Goal: Register for event/course

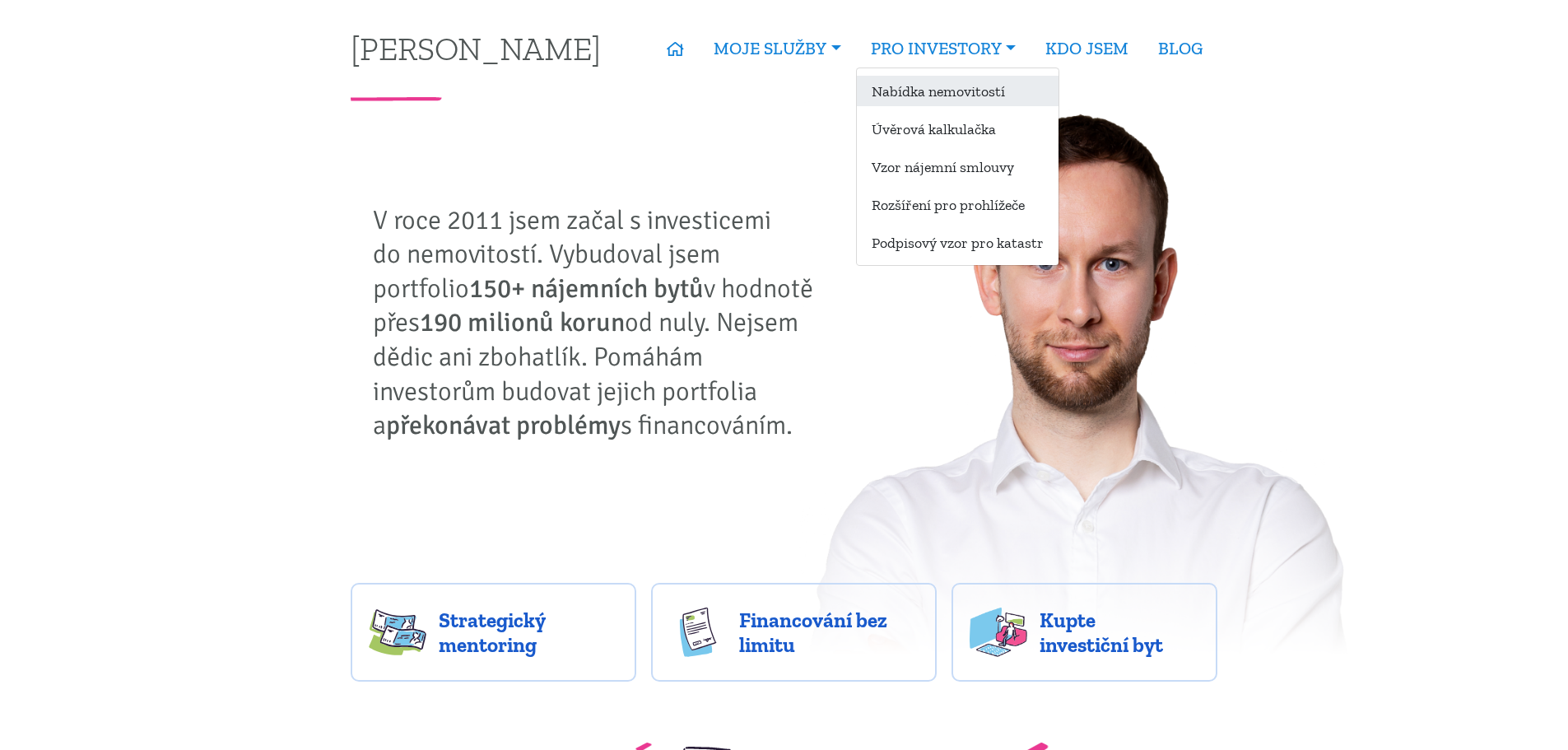
click at [938, 93] on link "Nabídka nemovitostí" at bounding box center [957, 91] width 202 height 30
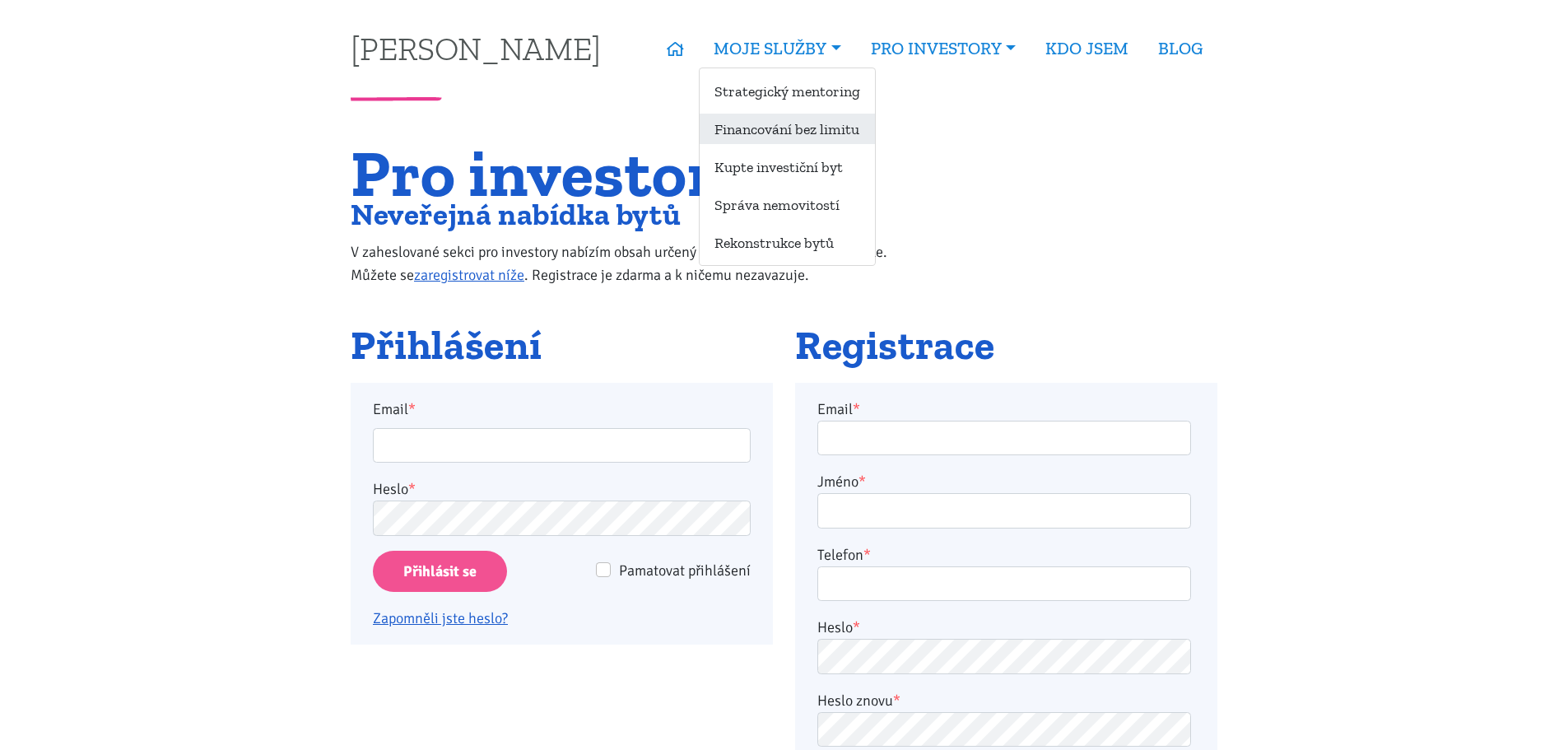
click at [821, 127] on link "Financování bez limitu" at bounding box center [787, 128] width 176 height 30
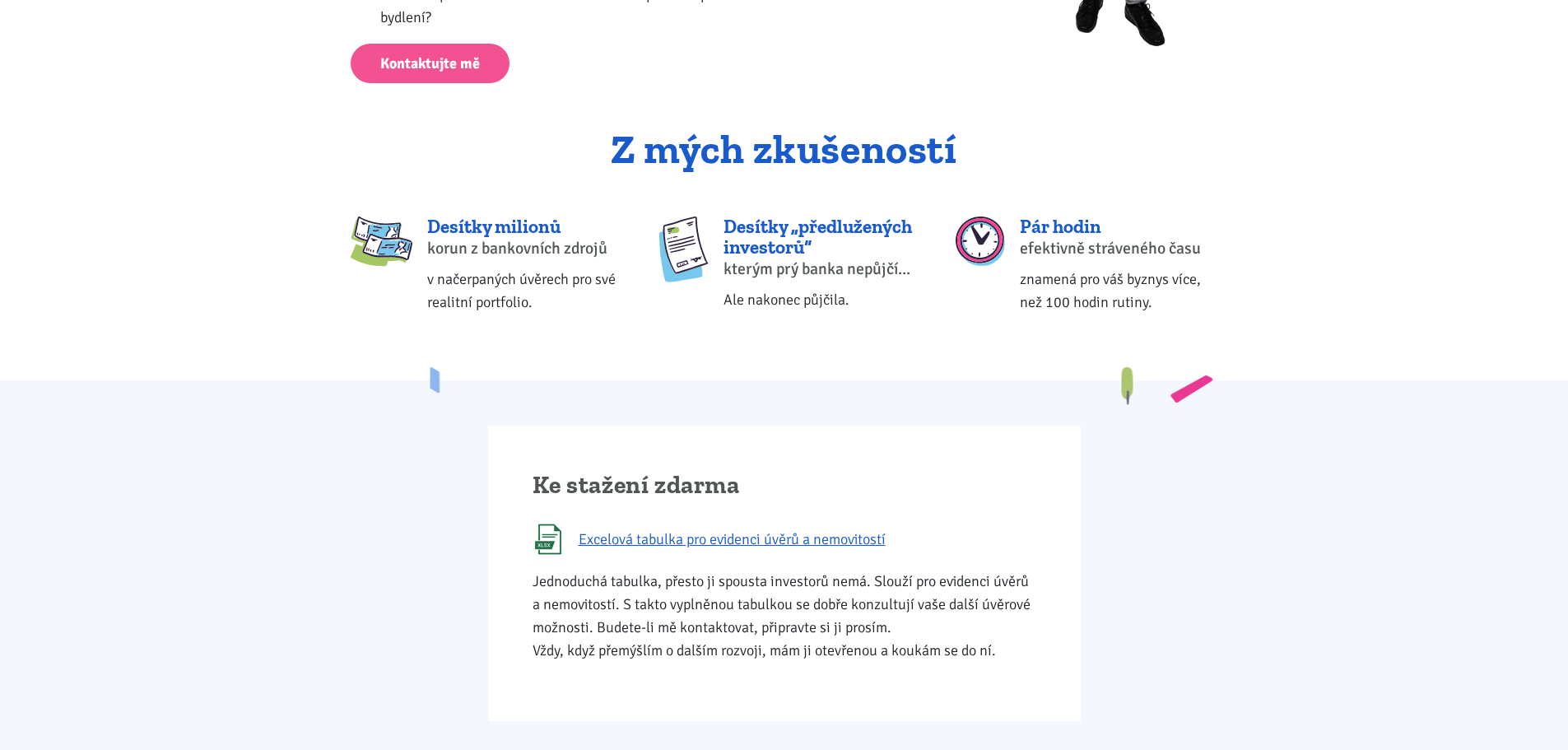
scroll to position [824, 0]
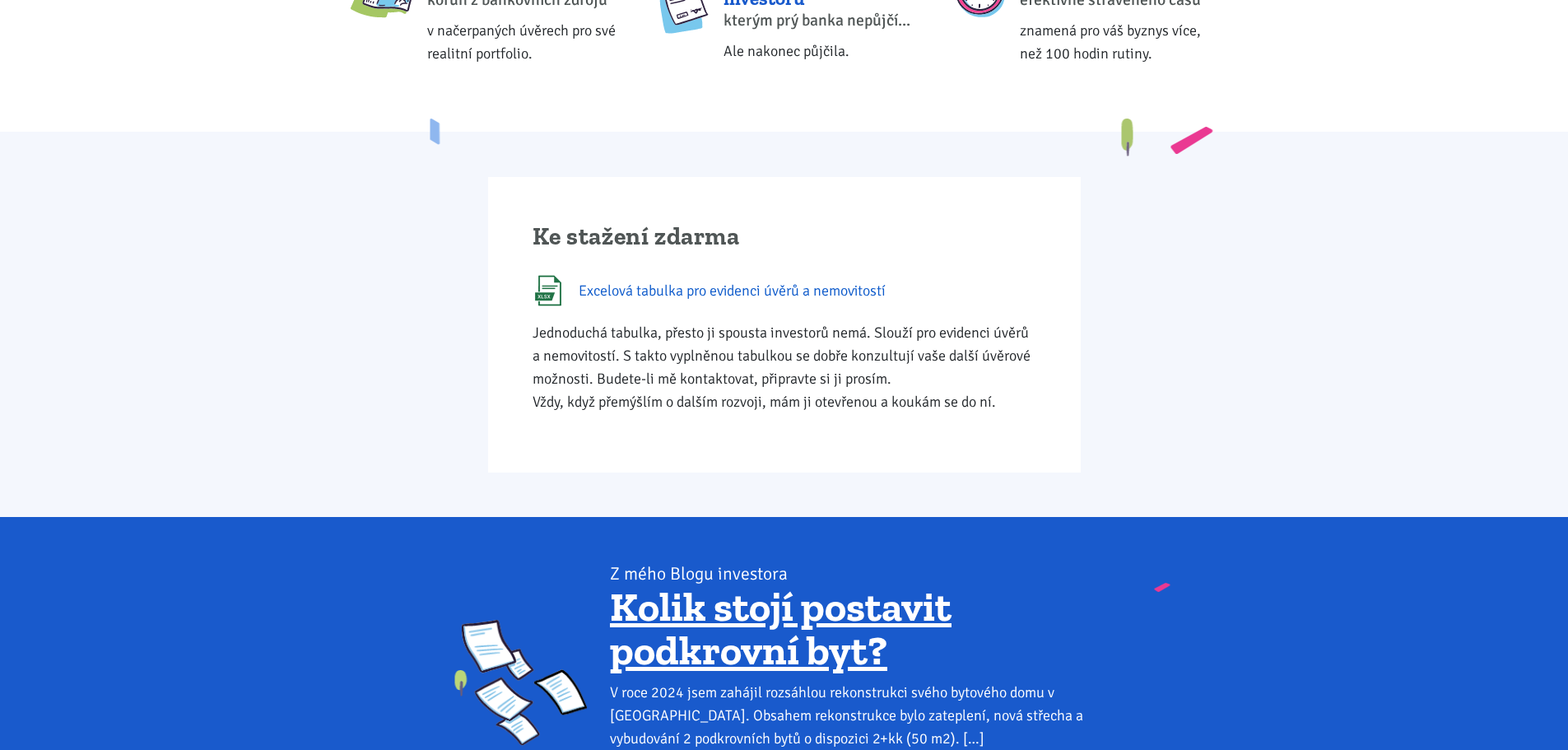
click at [854, 294] on span "Excelová tabulka pro evidenci úvěrů a nemovitostí" at bounding box center [732, 291] width 307 height 23
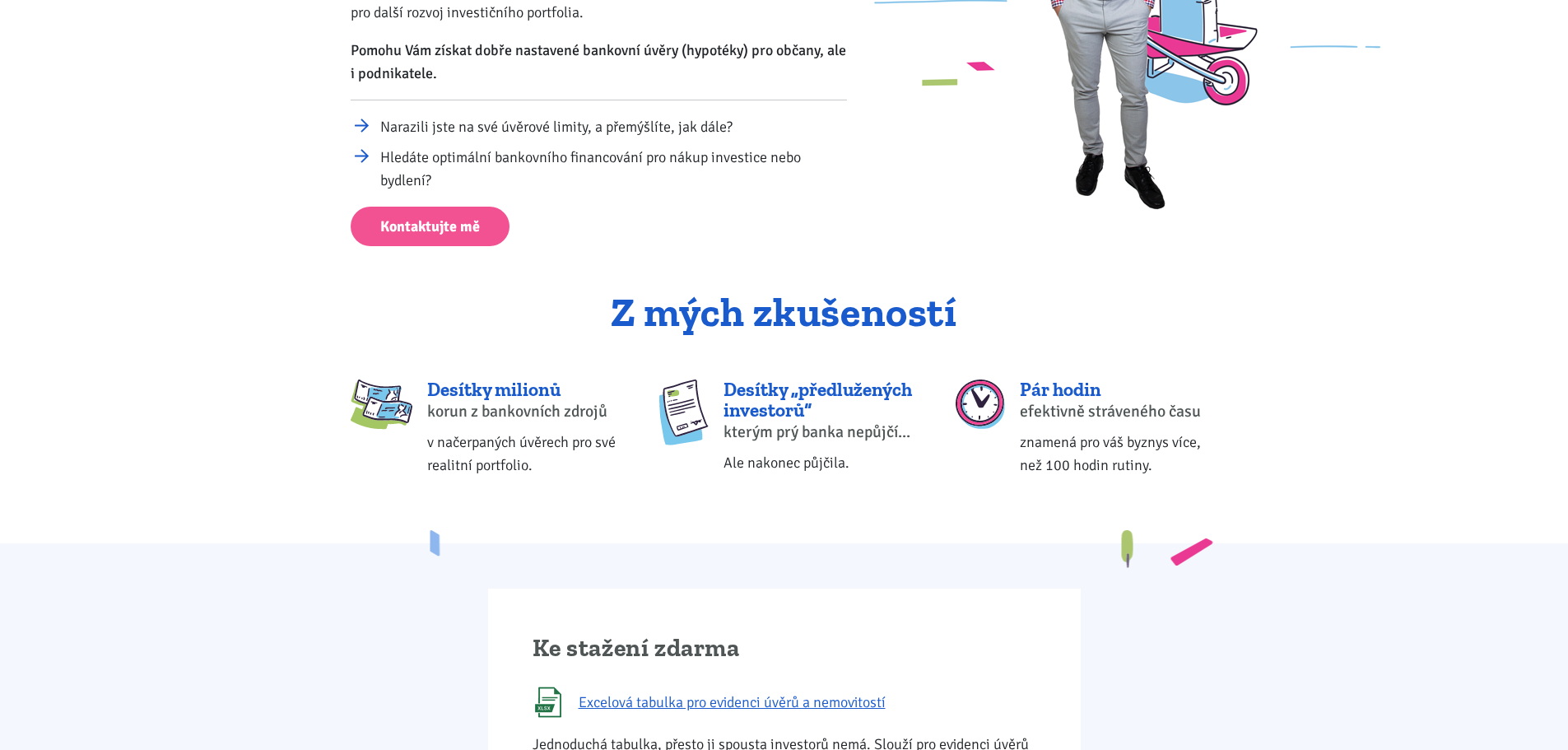
scroll to position [0, 0]
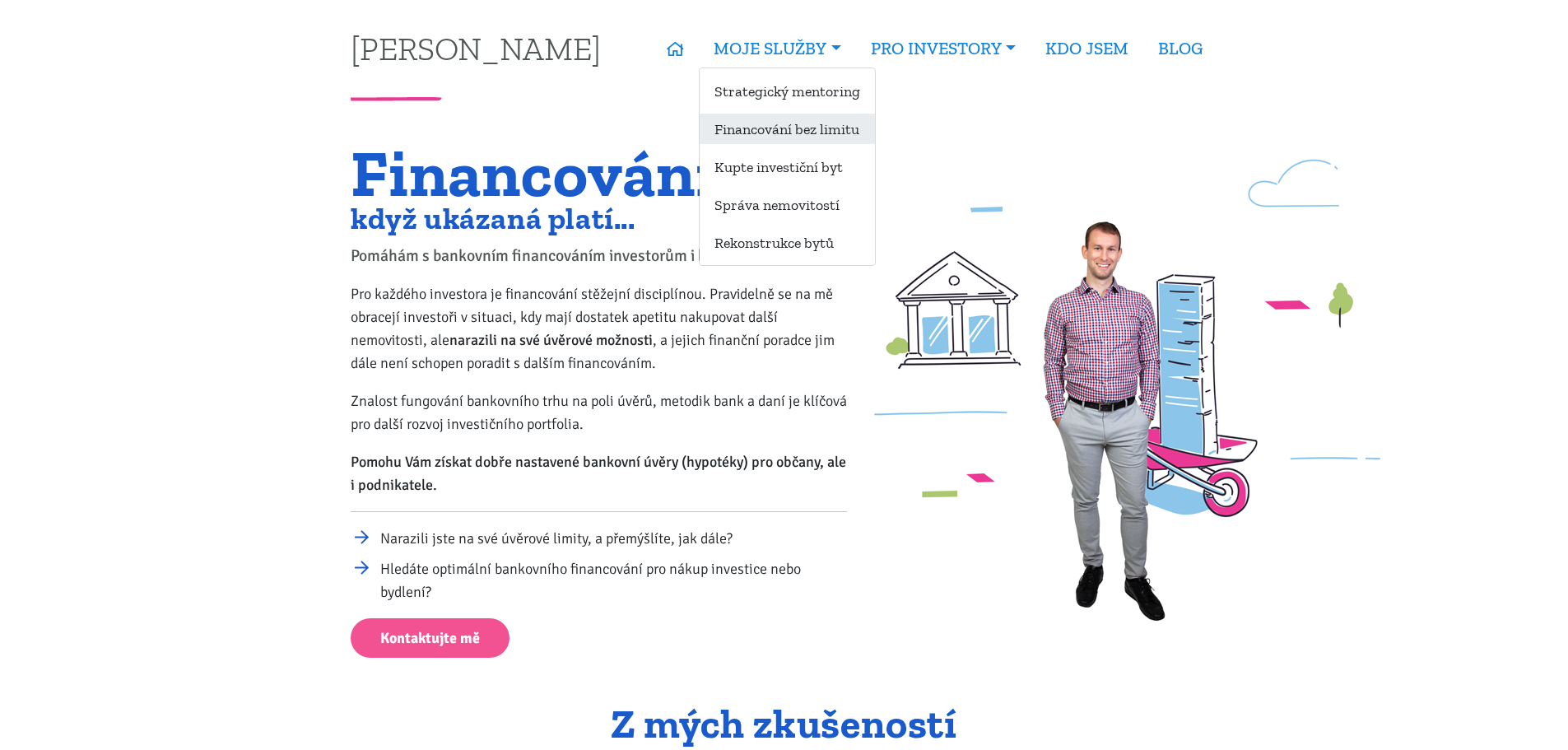
click at [791, 115] on link "Financování bez limitu" at bounding box center [787, 128] width 176 height 30
click at [794, 135] on link "Financování bez limitu" at bounding box center [787, 128] width 176 height 30
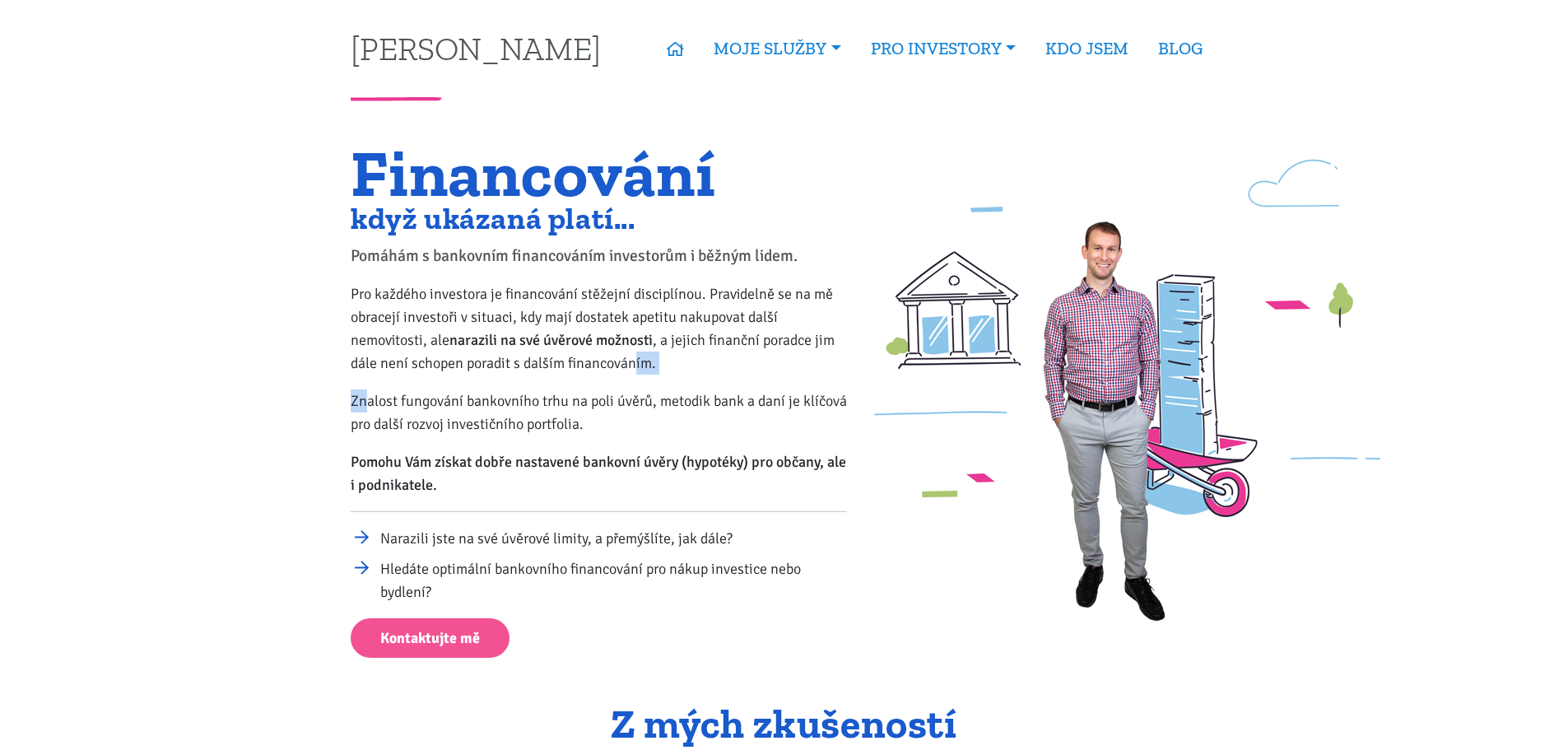
drag, startPoint x: 366, startPoint y: 400, endPoint x: 636, endPoint y: 351, distance: 274.4
click at [636, 351] on div "Financování když ukázaná platí... Pomáhám s bankovním financováním investorům i…" at bounding box center [599, 401] width 519 height 512
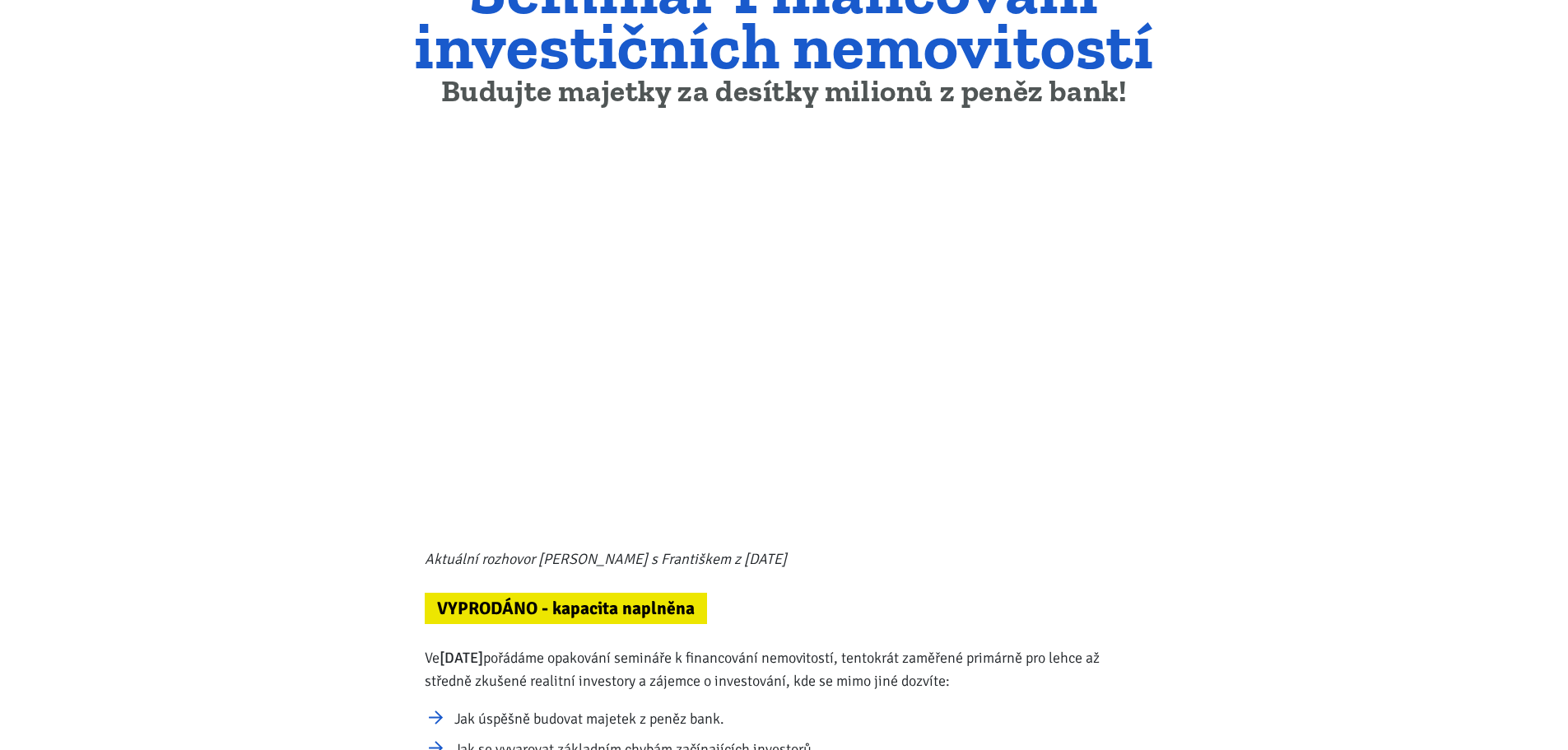
scroll to position [494, 0]
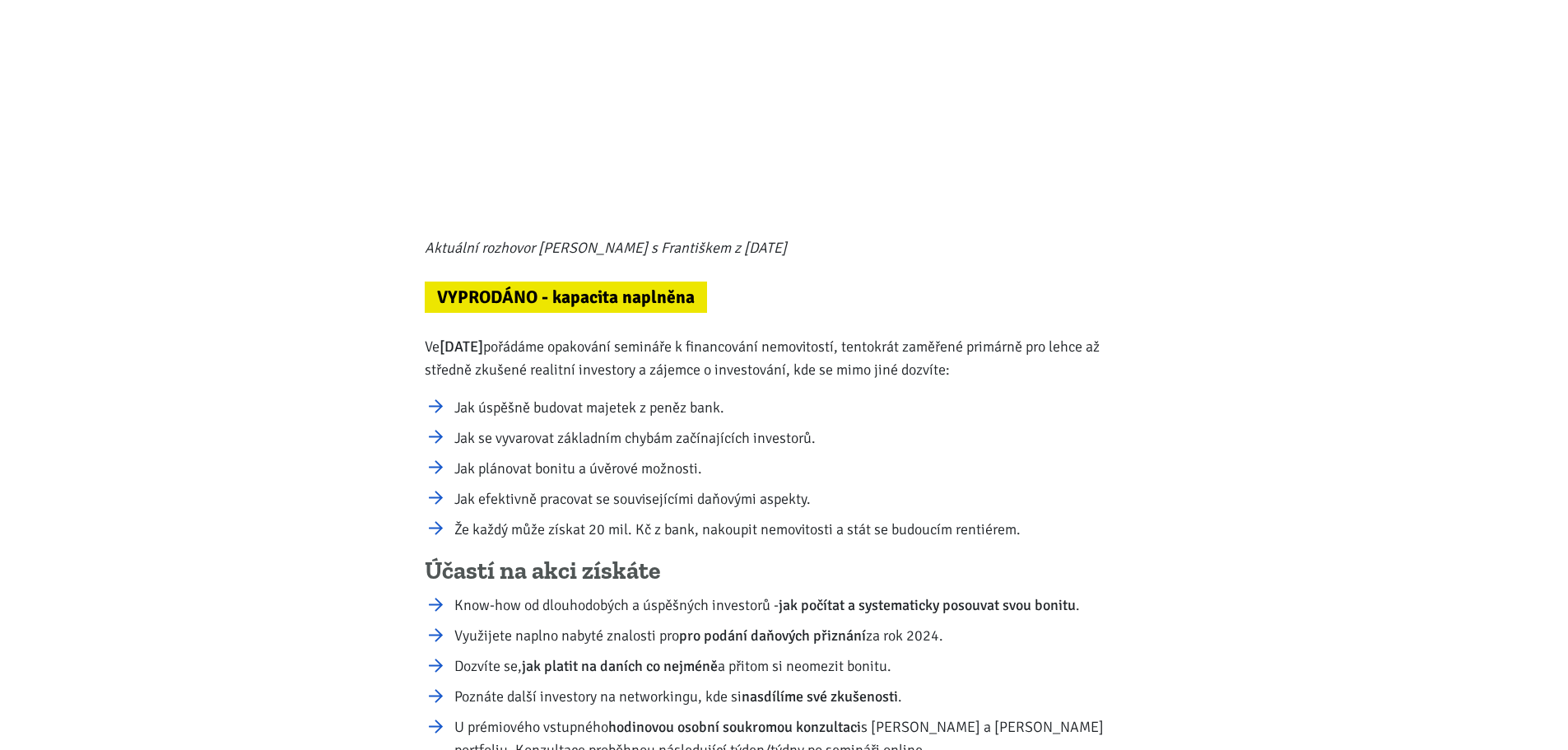
drag, startPoint x: 491, startPoint y: 347, endPoint x: 874, endPoint y: 347, distance: 383.0
click at [874, 347] on p "Ve čtvrtek 29.8.2024 pořádáme opakování semináře k financování nemovitostí, ten…" at bounding box center [784, 357] width 719 height 46
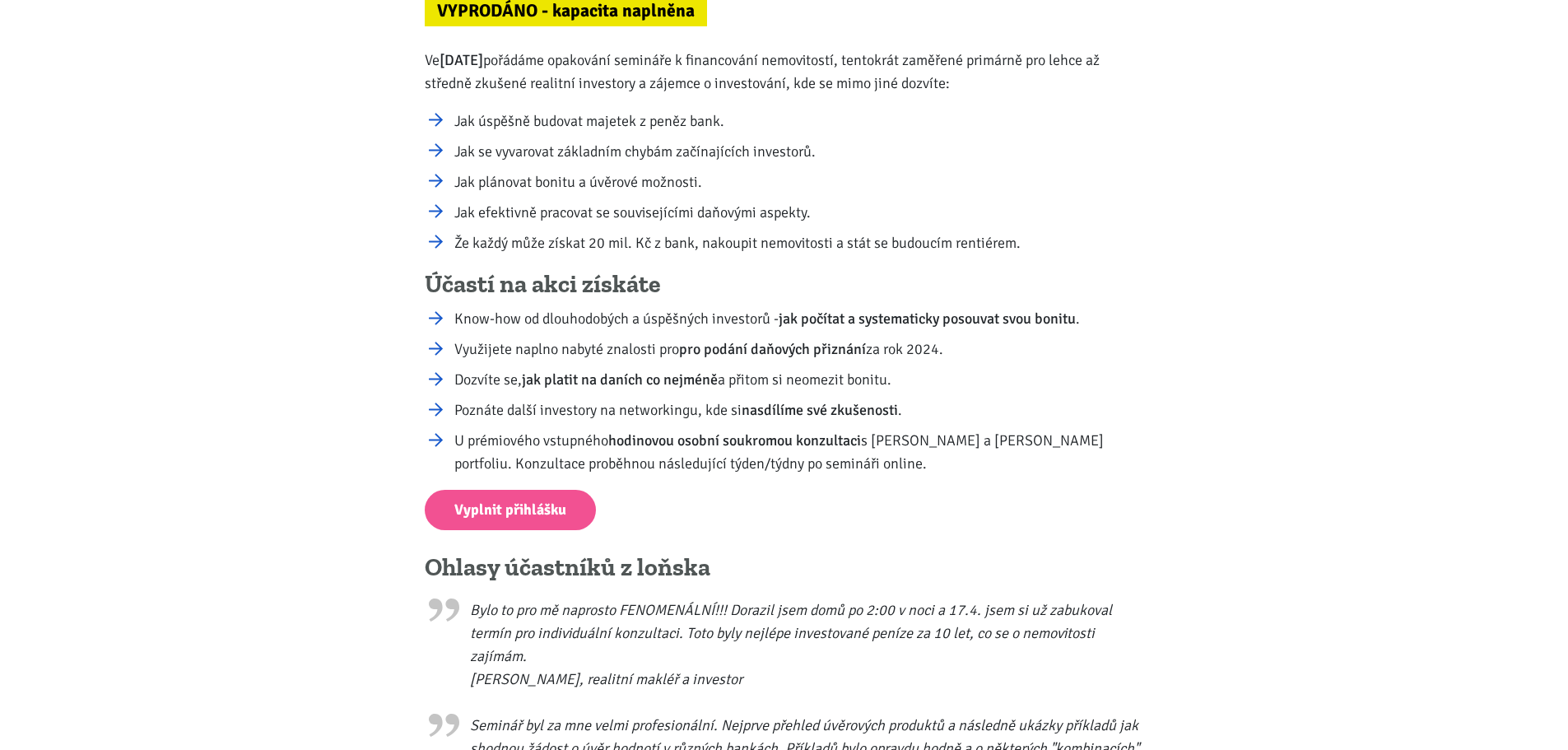
scroll to position [824, 0]
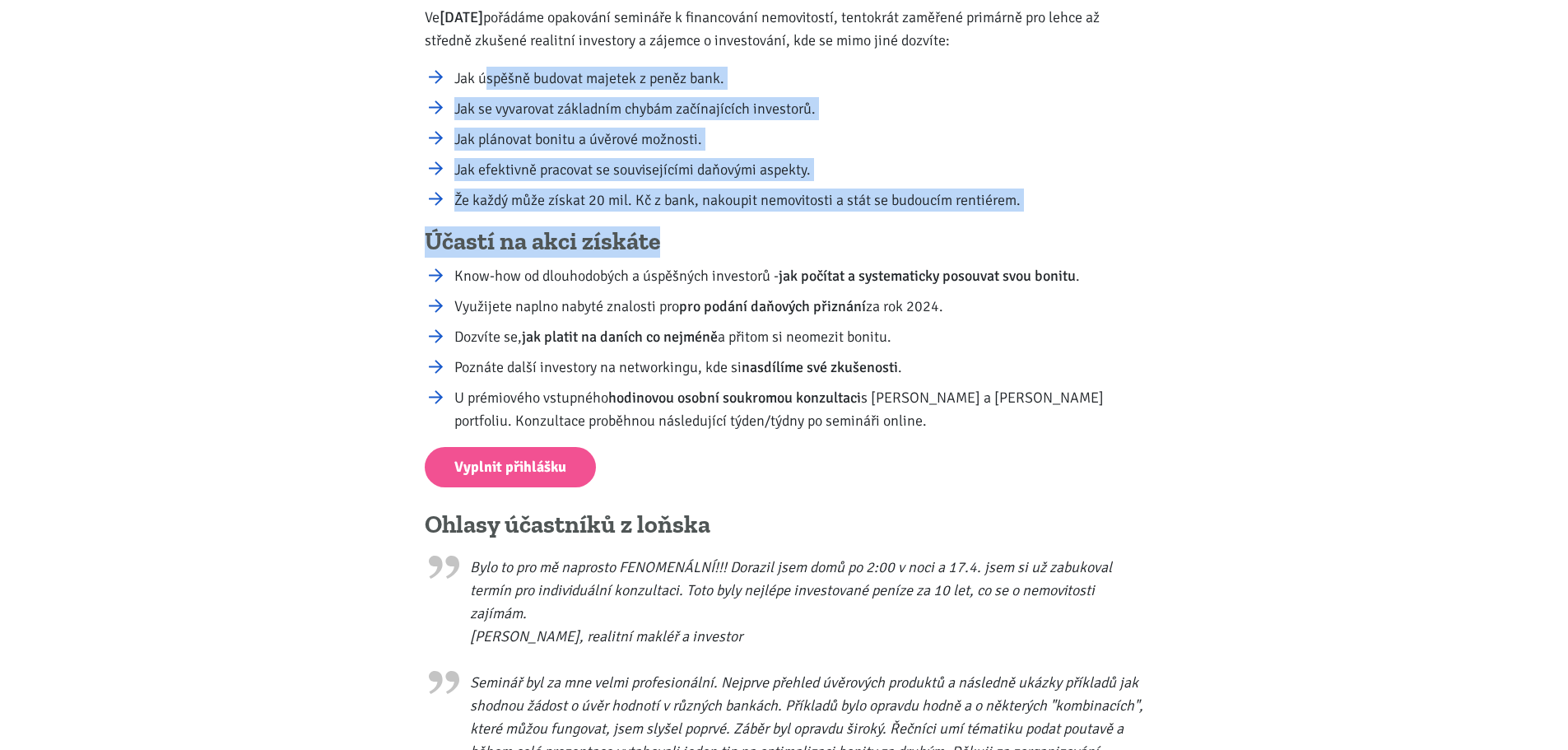
drag, startPoint x: 485, startPoint y: 81, endPoint x: 797, endPoint y: 242, distance: 351.1
click at [797, 242] on div "Aktuální rozhovor Tomáše s Františkem z července 2024 VYPRODÁNO - kapacita napl…" at bounding box center [784, 729] width 740 height 2505
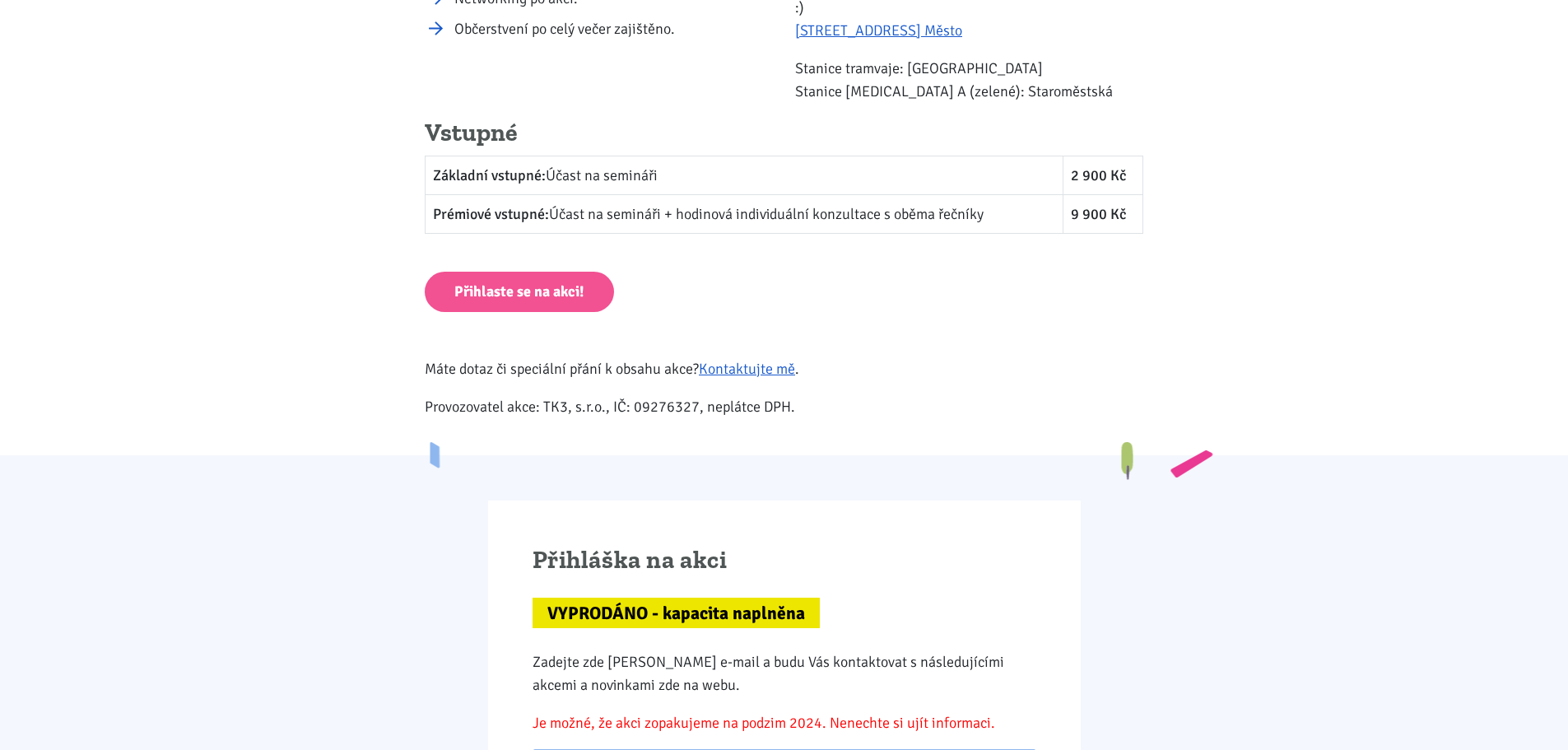
scroll to position [2388, 0]
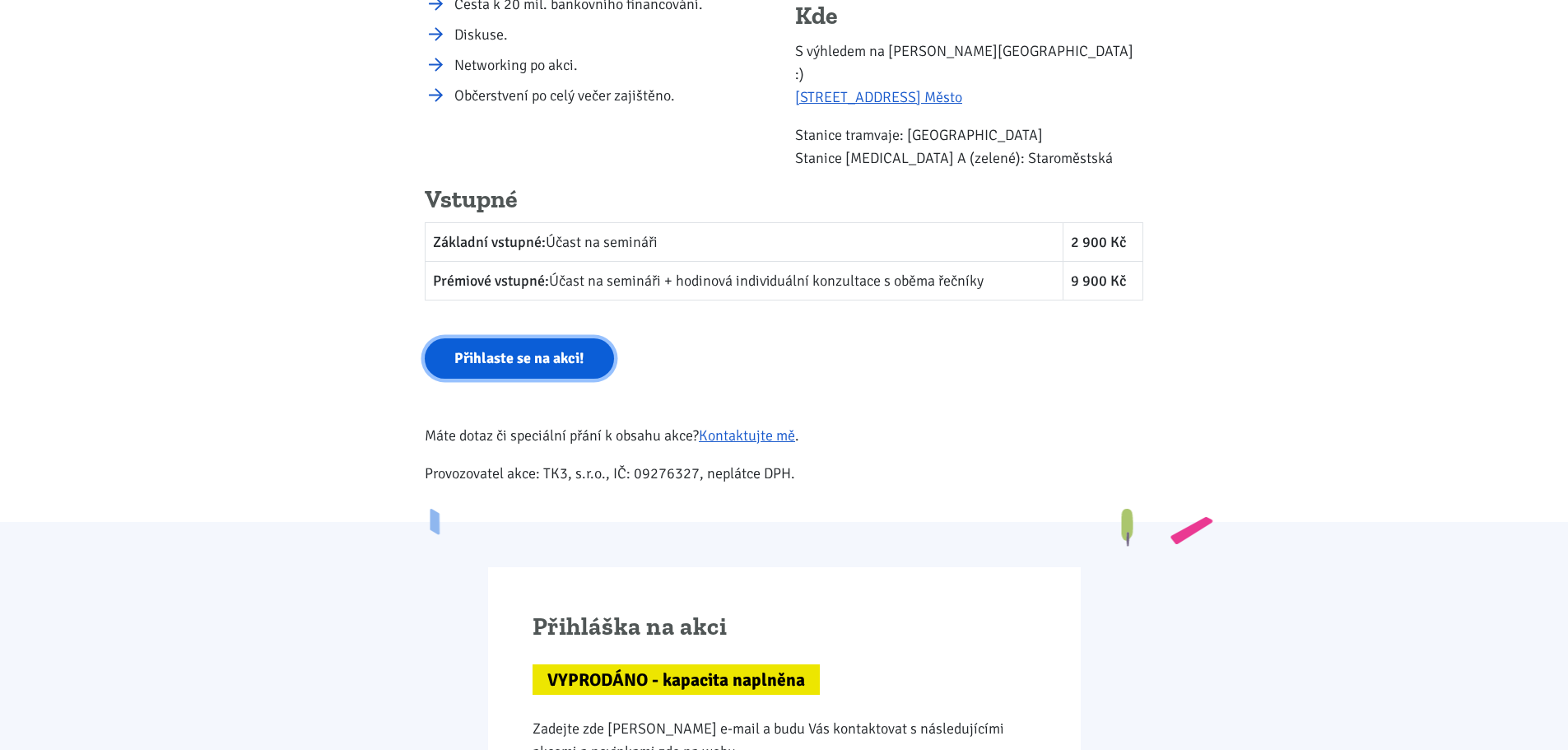
click at [549, 353] on link "Přihlaste se na akci!" at bounding box center [519, 358] width 189 height 41
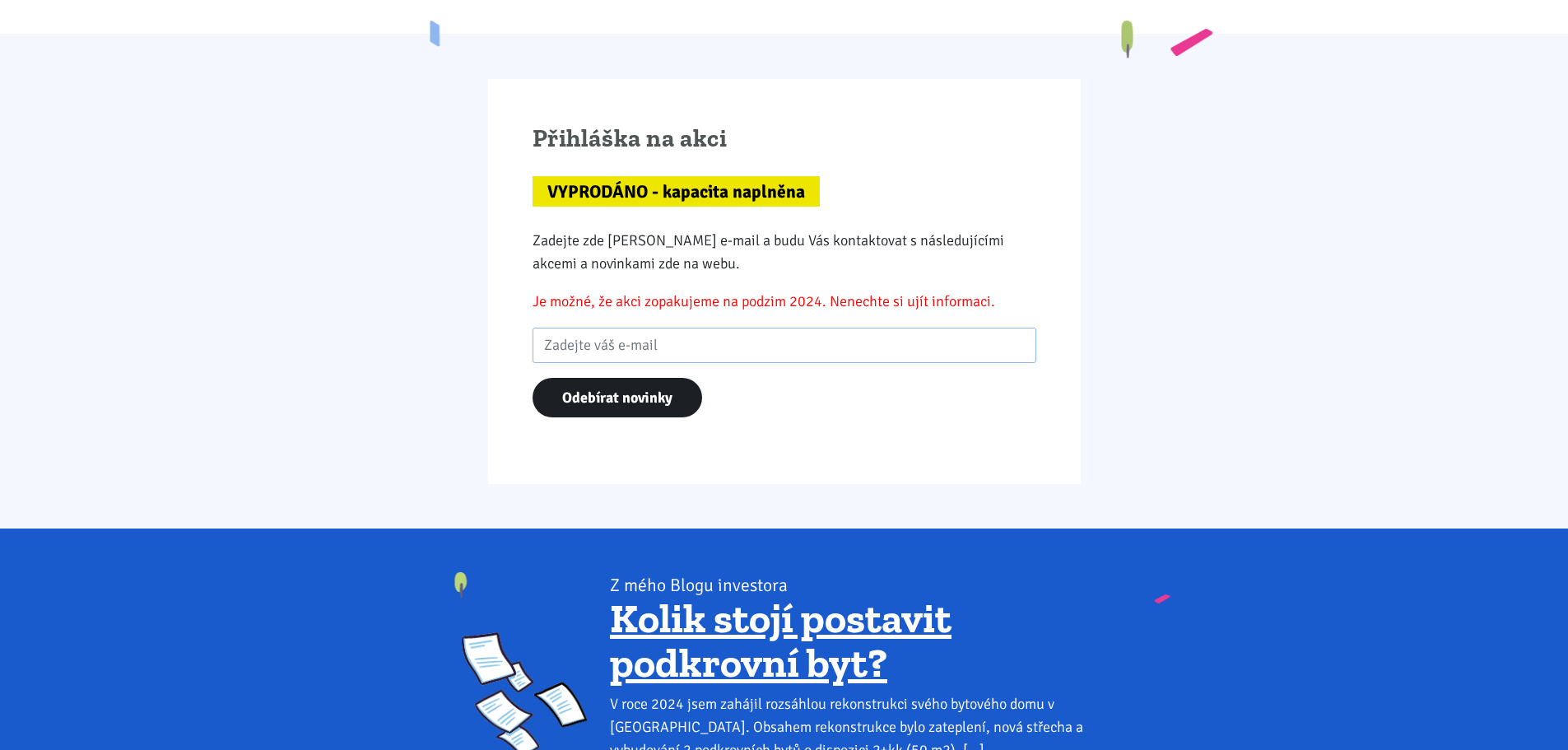
scroll to position [2804, 0]
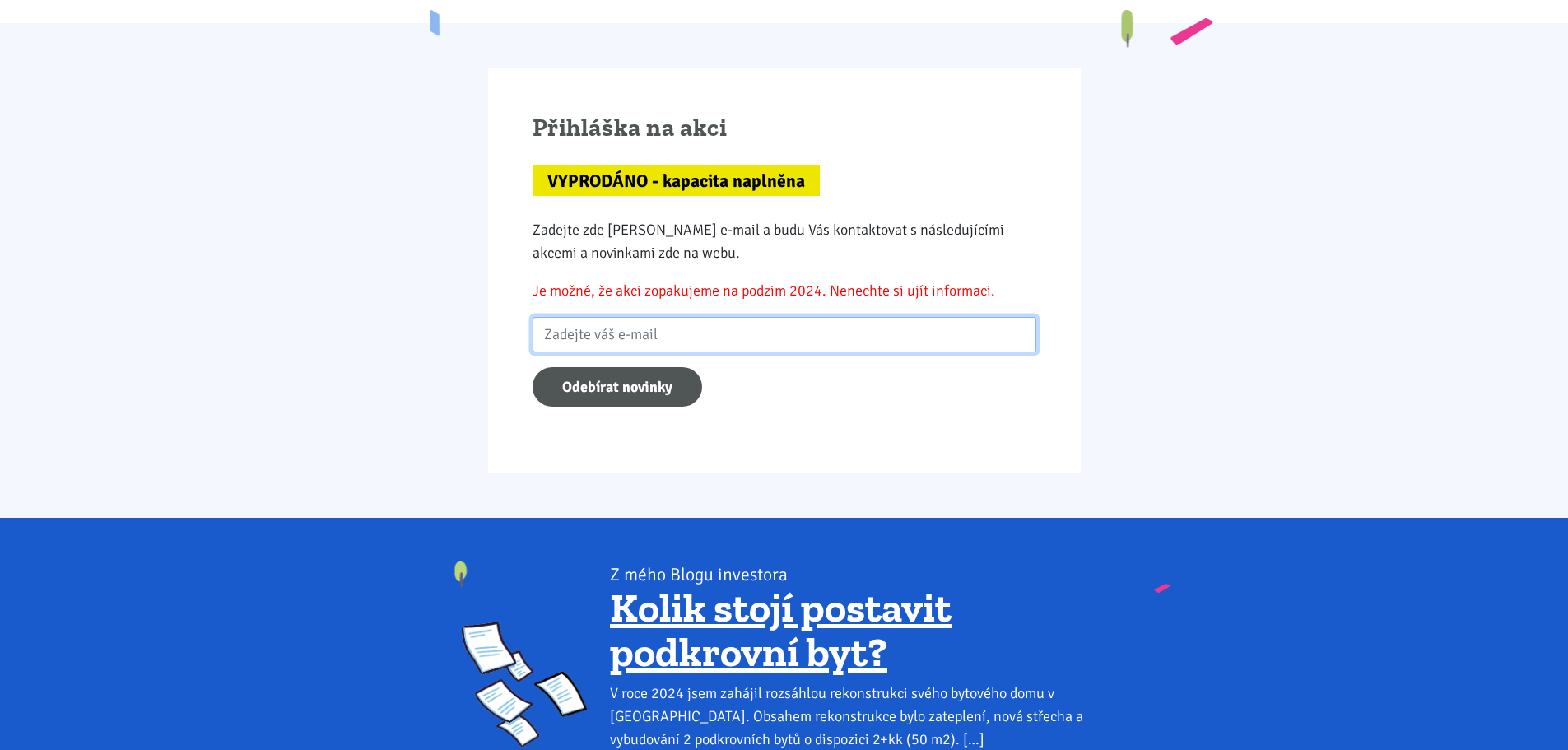
click at [730, 317] on input "email" at bounding box center [784, 334] width 503 height 35
type input "jirakja@gmail.com"
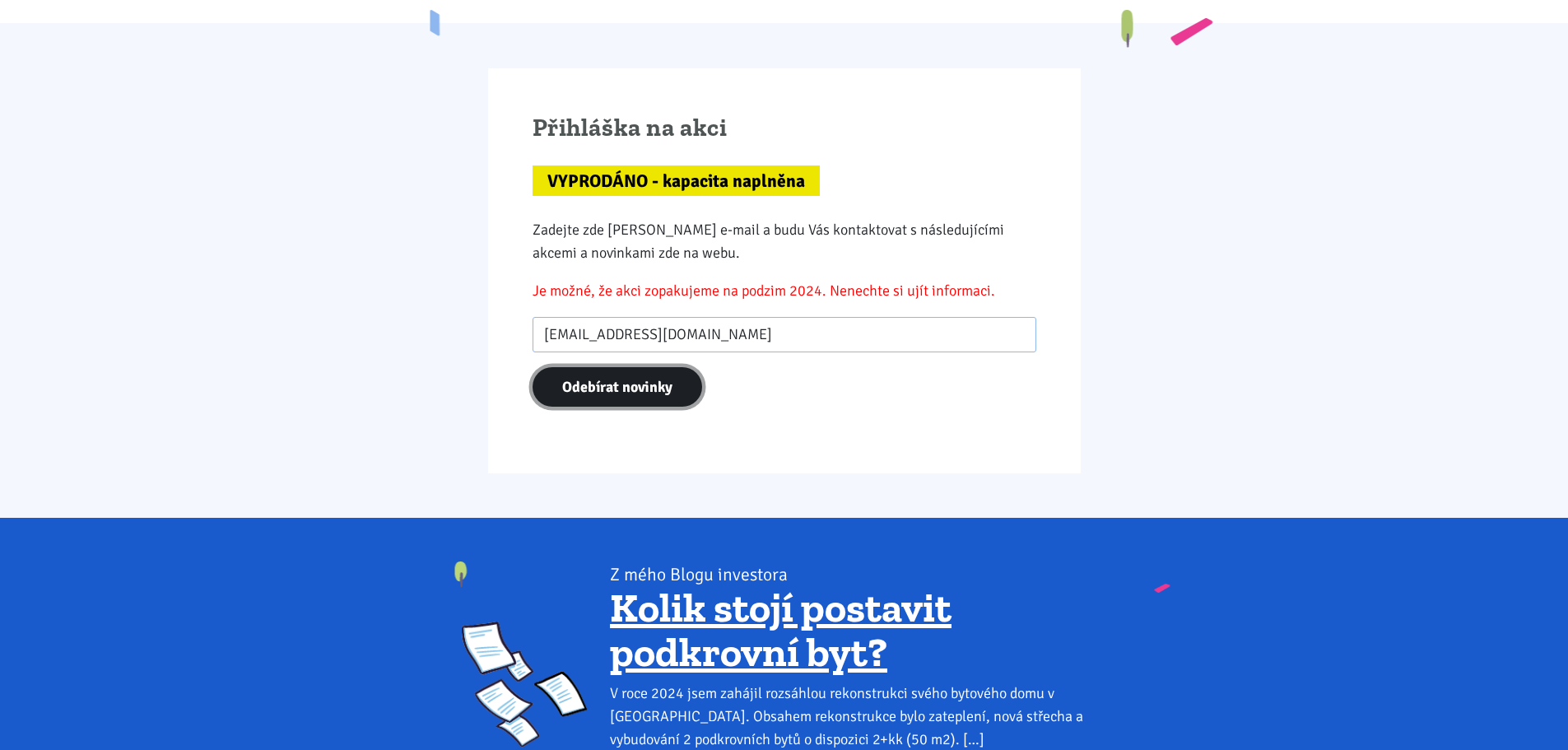
click at [618, 367] on input "Odebírat novinky" at bounding box center [618, 387] width 170 height 41
